Goal: Navigation & Orientation: Find specific page/section

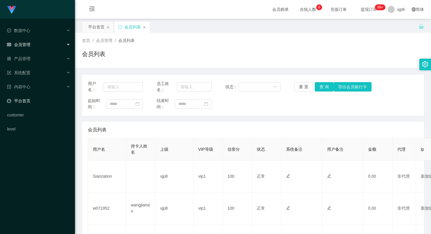
click at [39, 100] on link "平台首页" at bounding box center [38, 101] width 63 height 12
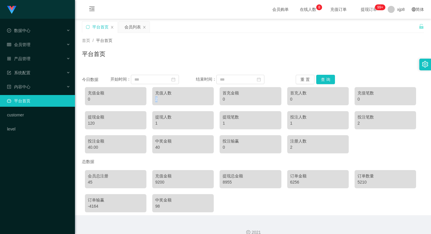
click at [158, 98] on div "2" at bounding box center [183, 99] width 56 height 6
drag, startPoint x: 221, startPoint y: 99, endPoint x: 225, endPoint y: 99, distance: 4.1
click at [225, 99] on div "首充金额 0" at bounding box center [250, 96] width 61 height 18
